Goal: Find specific page/section: Find specific page/section

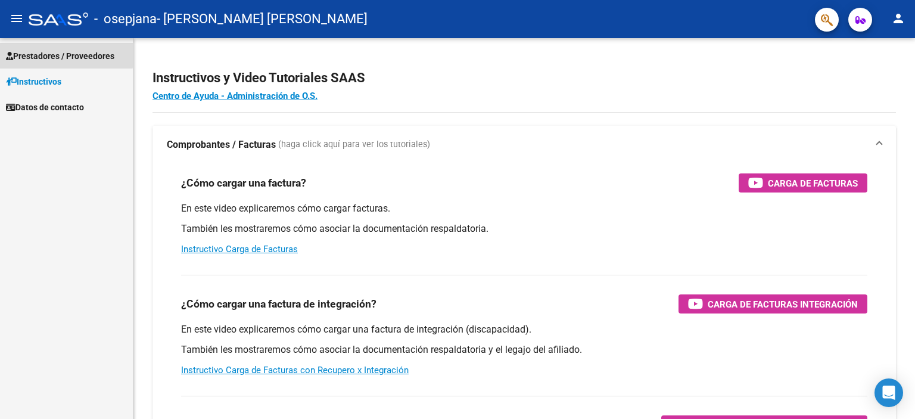
click at [62, 52] on span "Prestadores / Proveedores" at bounding box center [60, 55] width 108 height 13
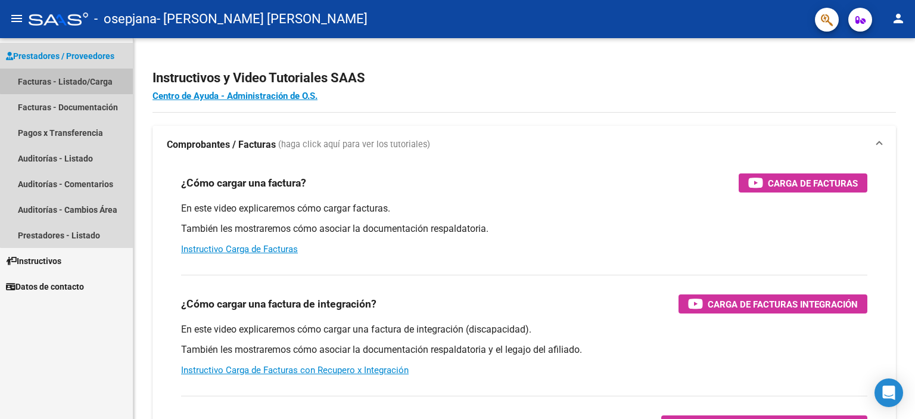
click at [70, 80] on link "Facturas - Listado/Carga" at bounding box center [66, 82] width 133 height 26
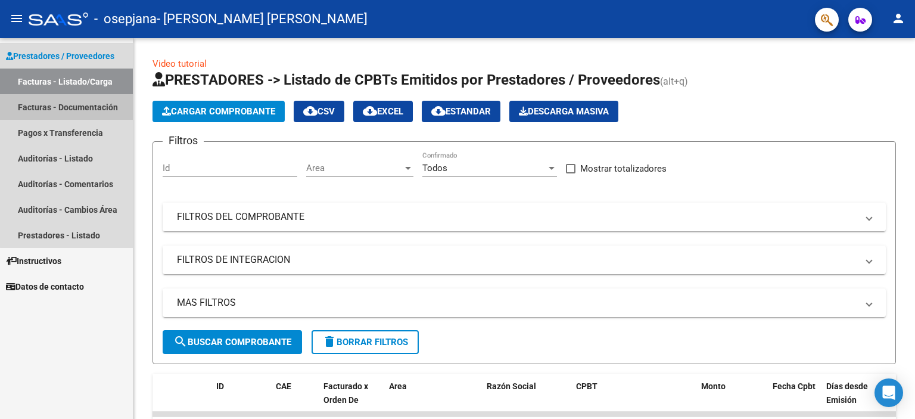
click at [73, 102] on link "Facturas - Documentación" at bounding box center [66, 107] width 133 height 26
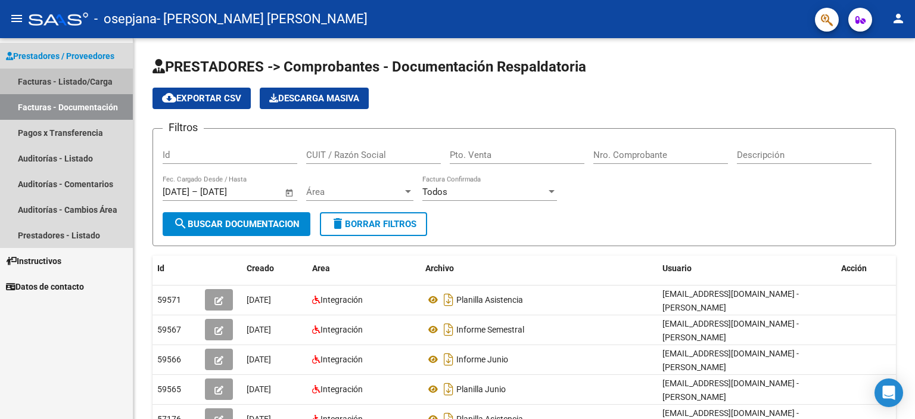
click at [89, 80] on link "Facturas - Listado/Carga" at bounding box center [66, 82] width 133 height 26
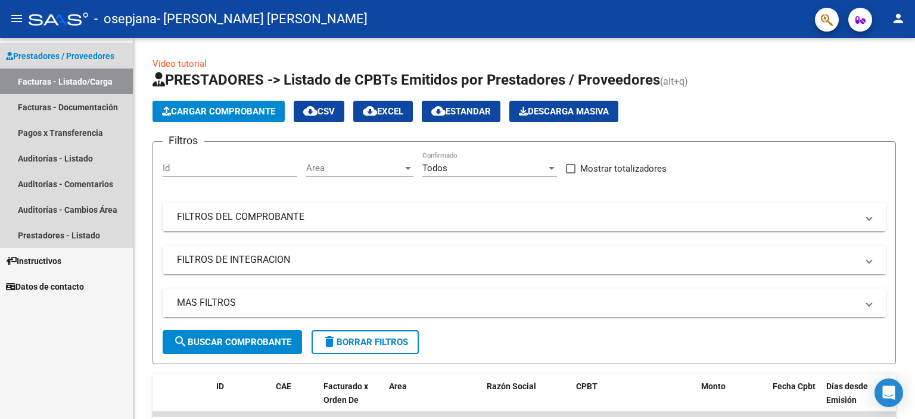
click at [104, 52] on span "Prestadores / Proveedores" at bounding box center [60, 55] width 108 height 13
